Goal: Information Seeking & Learning: Learn about a topic

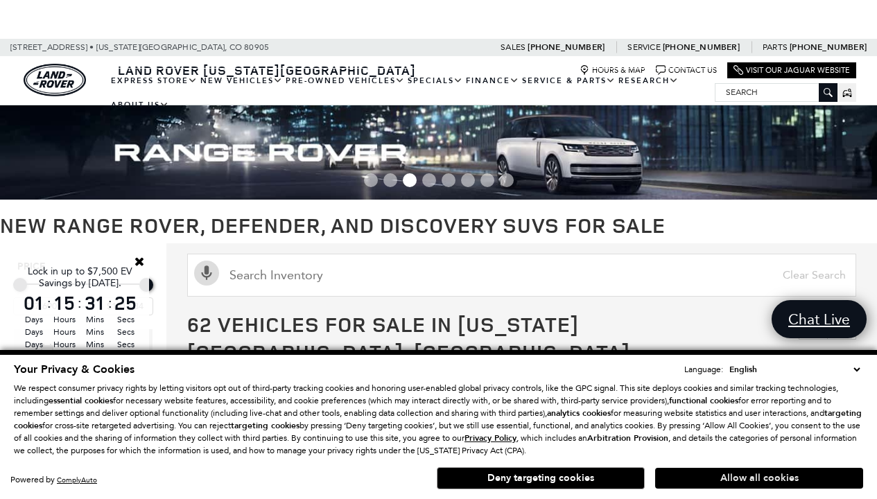
click at [759, 478] on button "Allow all cookies" at bounding box center [759, 478] width 208 height 21
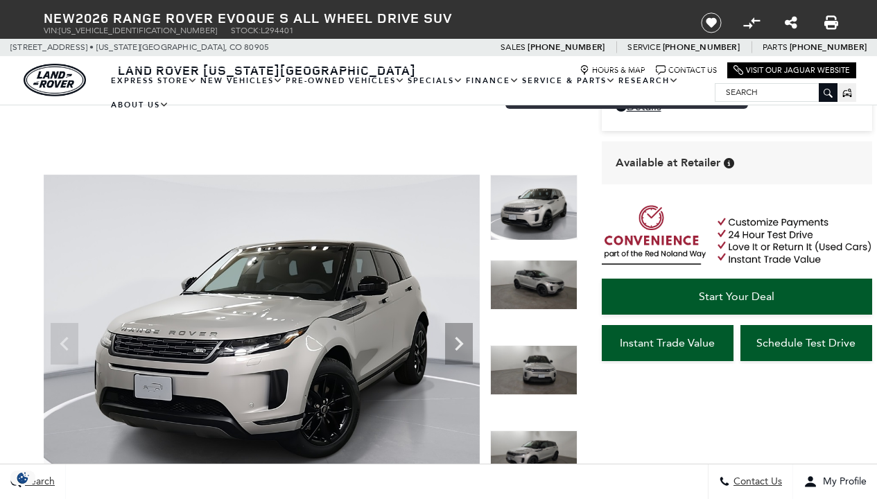
scroll to position [693, 0]
